Goal: Check status: Check status

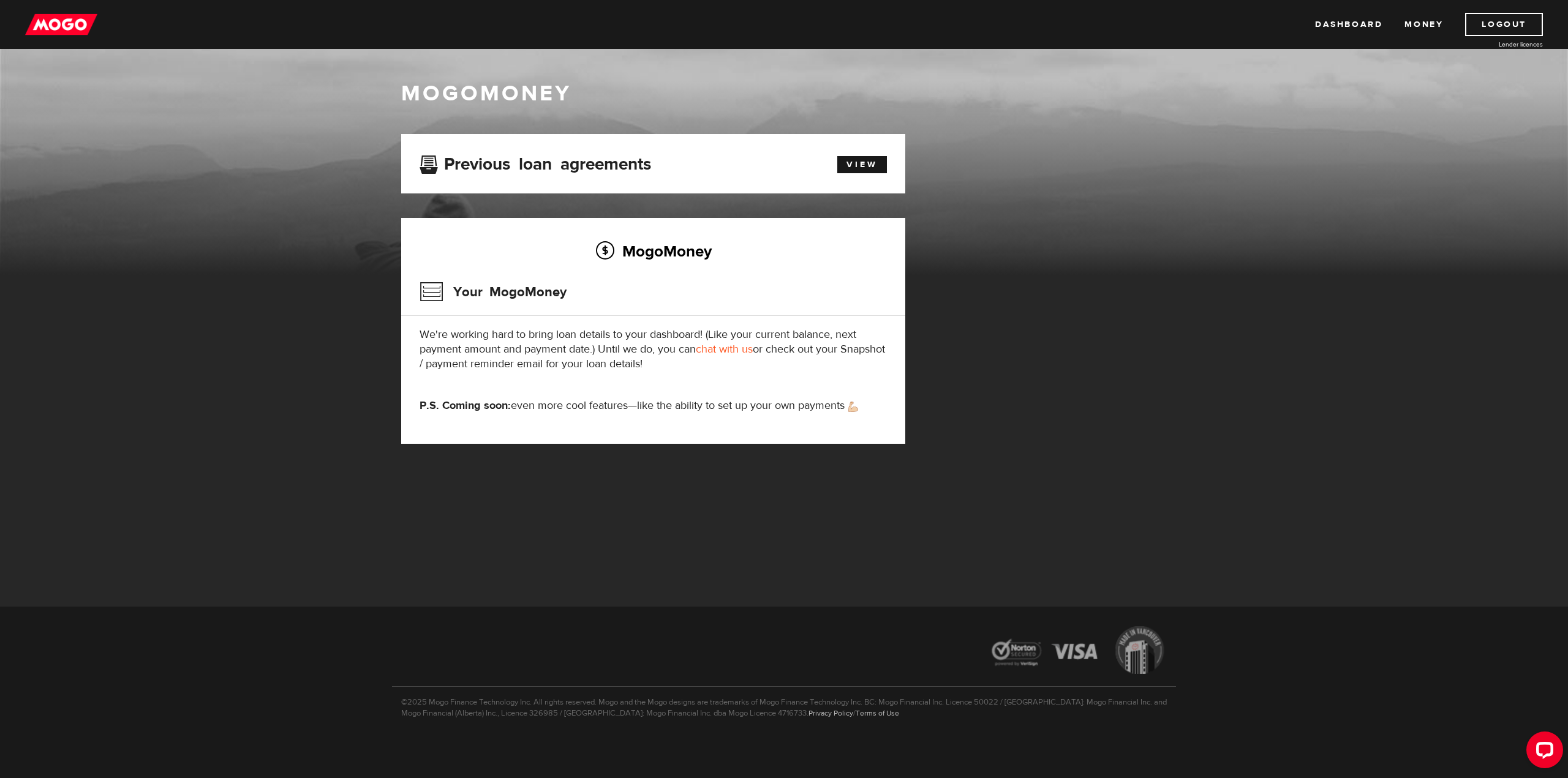
click at [599, 161] on h3 "Previous loan agreements" at bounding box center [536, 162] width 232 height 16
click at [869, 166] on link "View" at bounding box center [862, 165] width 50 height 17
click at [1357, 21] on link "Dashboard" at bounding box center [1349, 24] width 67 height 23
click at [1354, 22] on link "Dashboard" at bounding box center [1349, 24] width 67 height 23
click at [722, 348] on link "chat with us" at bounding box center [724, 349] width 57 height 14
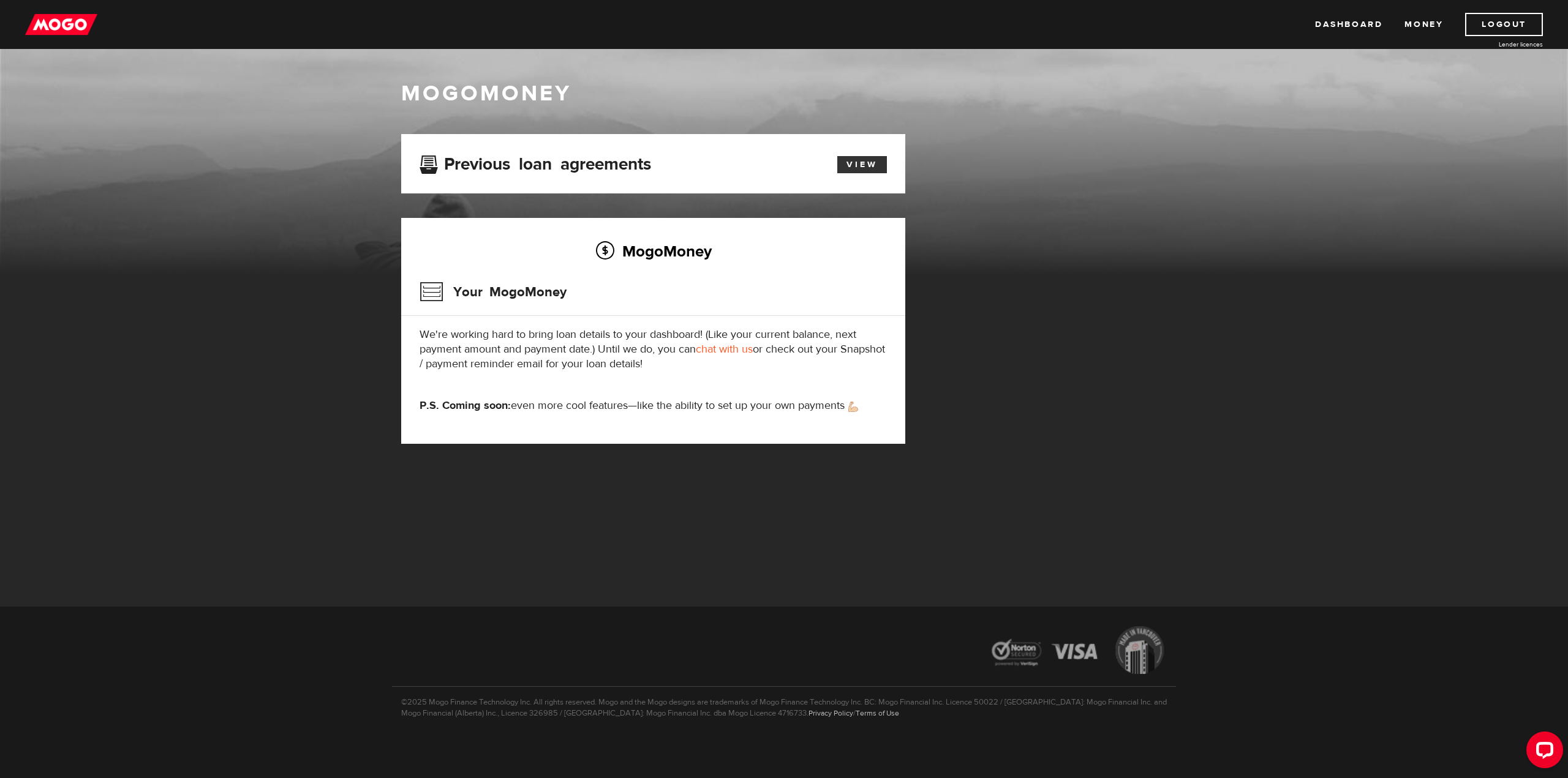
click at [858, 163] on link "View" at bounding box center [862, 165] width 50 height 17
